Goal: Information Seeking & Learning: Learn about a topic

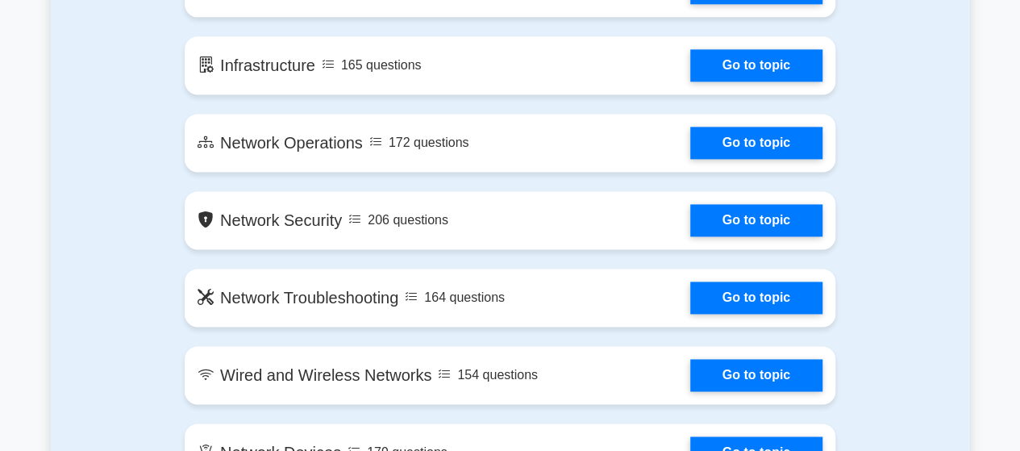
scroll to position [967, 0]
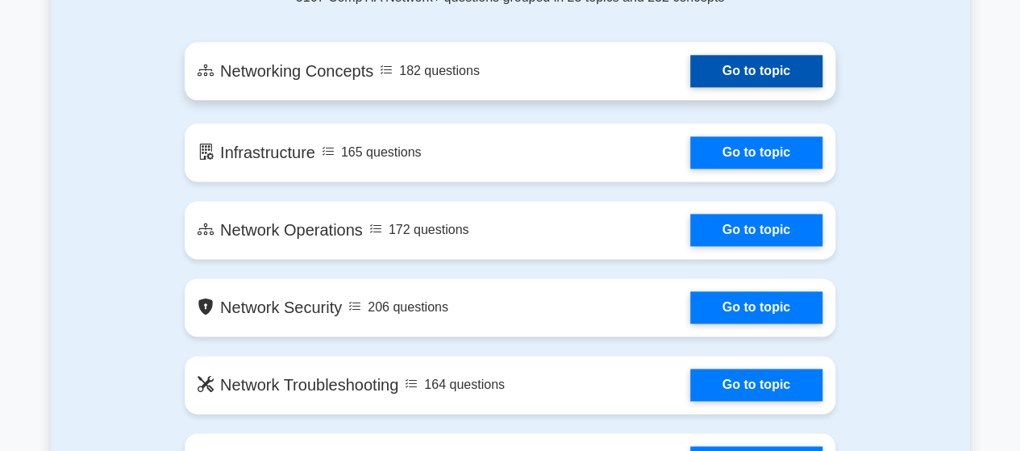
click at [726, 77] on link "Go to topic" at bounding box center [756, 71] width 132 height 32
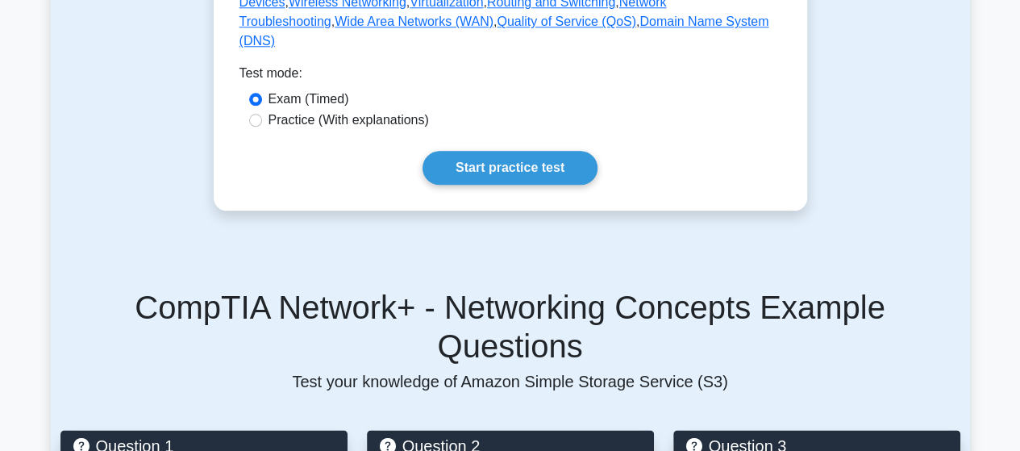
scroll to position [806, 0]
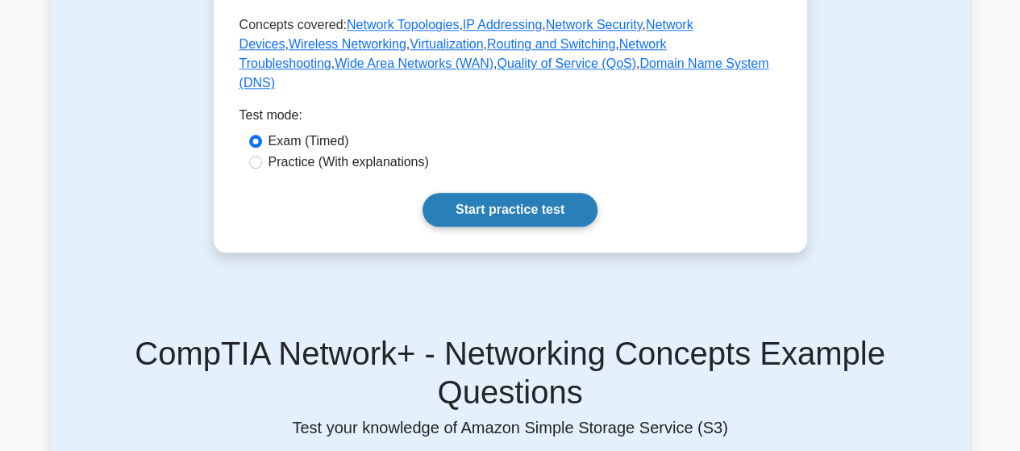
click at [492, 227] on link "Start practice test" at bounding box center [509, 210] width 175 height 34
click at [284, 172] on label "Practice (With explanations)" at bounding box center [348, 161] width 160 height 19
click at [262, 168] on input "Practice (With explanations)" at bounding box center [255, 162] width 13 height 13
radio input "true"
click at [477, 227] on link "Start practice test" at bounding box center [509, 210] width 175 height 34
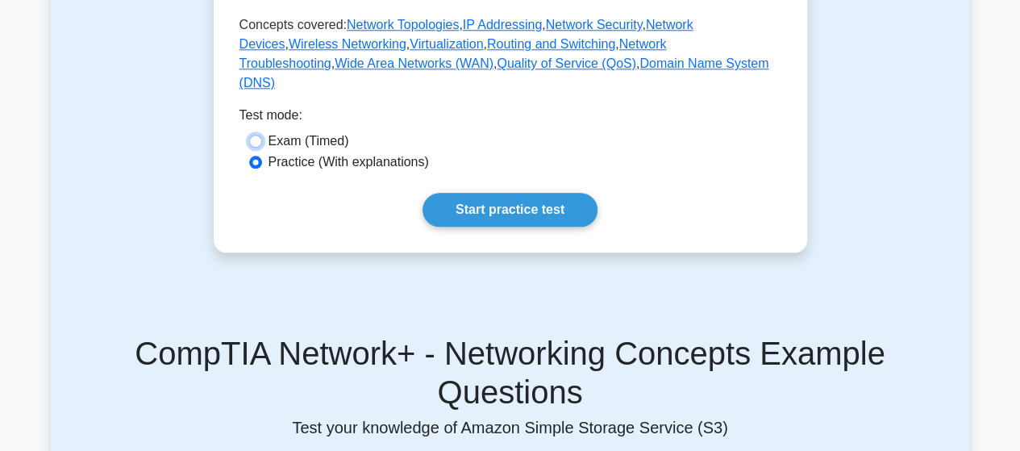
click at [260, 148] on input "Exam (Timed)" at bounding box center [255, 141] width 13 height 13
radio input "true"
click at [500, 227] on link "Start practice test" at bounding box center [509, 210] width 175 height 34
click at [253, 168] on input "Practice (With explanations)" at bounding box center [255, 162] width 13 height 13
radio input "true"
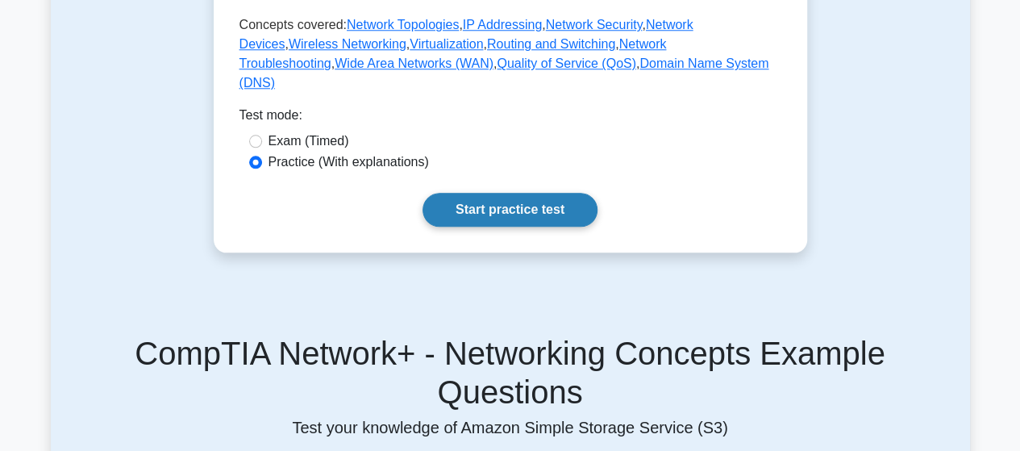
click at [506, 227] on link "Start practice test" at bounding box center [509, 210] width 175 height 34
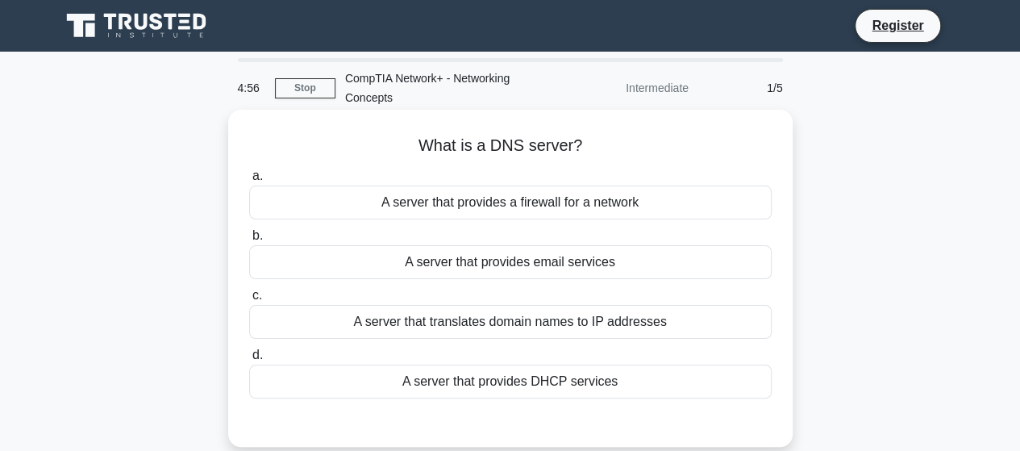
drag, startPoint x: 421, startPoint y: 144, endPoint x: 664, endPoint y: 394, distance: 348.9
click at [664, 394] on div "What is a DNS server? .spinner_0XTQ{transform-origin:center;animation:spinner_y…" at bounding box center [510, 278] width 551 height 324
copy div "What is a DNS server? .spinner_0XTQ{transform-origin:center;animation:spinner_y…"
